Goal: Navigation & Orientation: Understand site structure

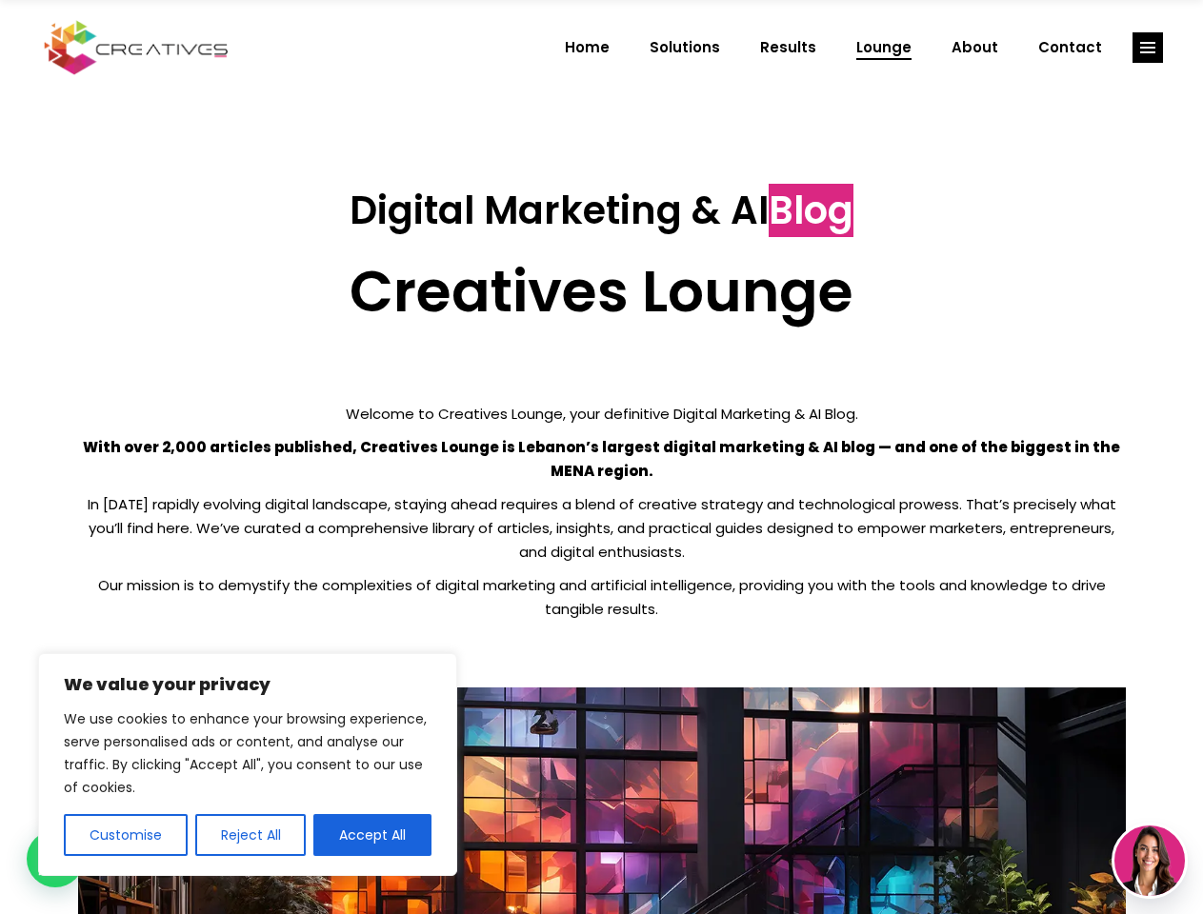
click at [601, 457] on p "With over 2,000 articles published, Creatives Lounge is Lebanon’s largest digit…" at bounding box center [602, 459] width 1048 height 48
click at [125, 835] on button "Customise" at bounding box center [126, 835] width 124 height 42
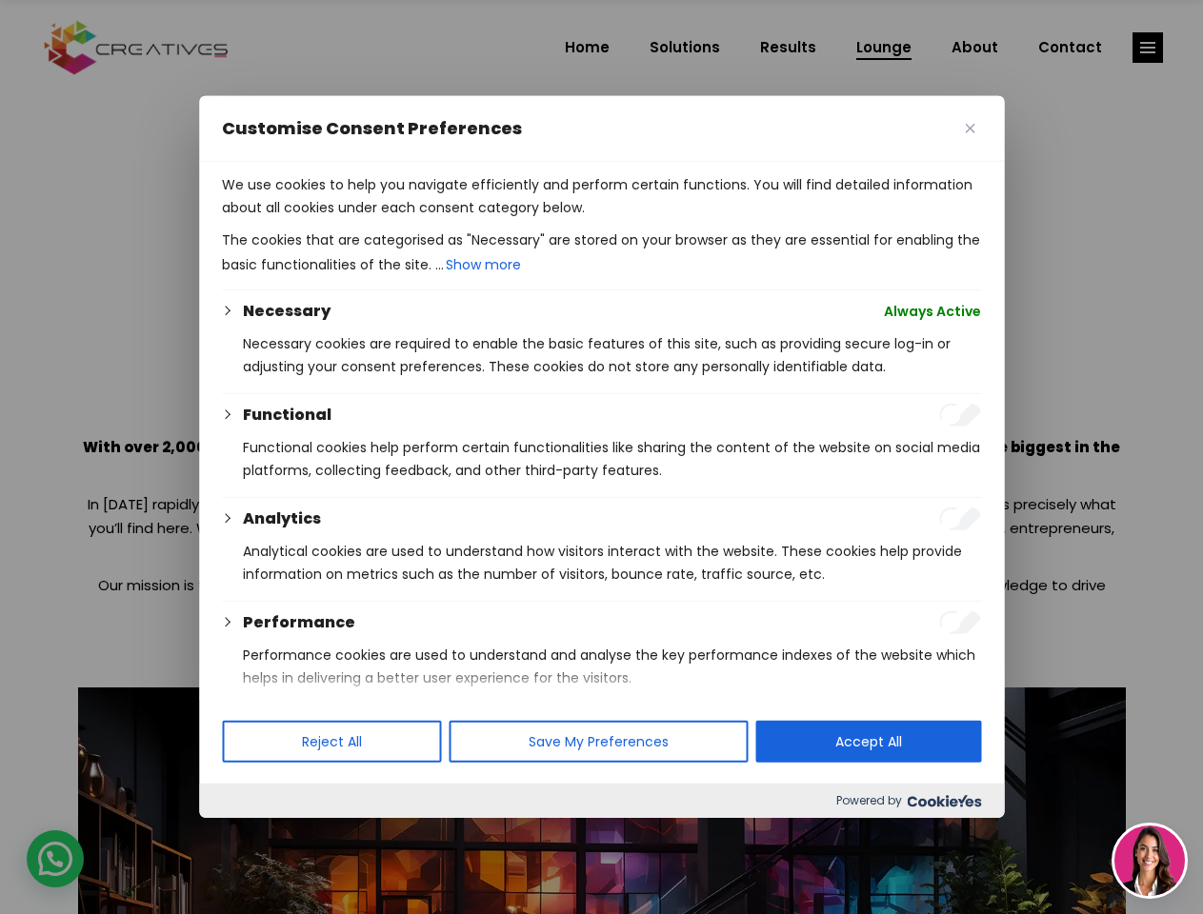
click at [250, 835] on div at bounding box center [601, 457] width 1203 height 914
click at [372, 219] on p "We use cookies to help you navigate efficiently and perform certain functions. …" at bounding box center [601, 196] width 759 height 46
click at [1148, 48] on div at bounding box center [601, 457] width 1203 height 914
click at [1149, 861] on img at bounding box center [1149, 861] width 70 height 70
